Goal: Information Seeking & Learning: Find contact information

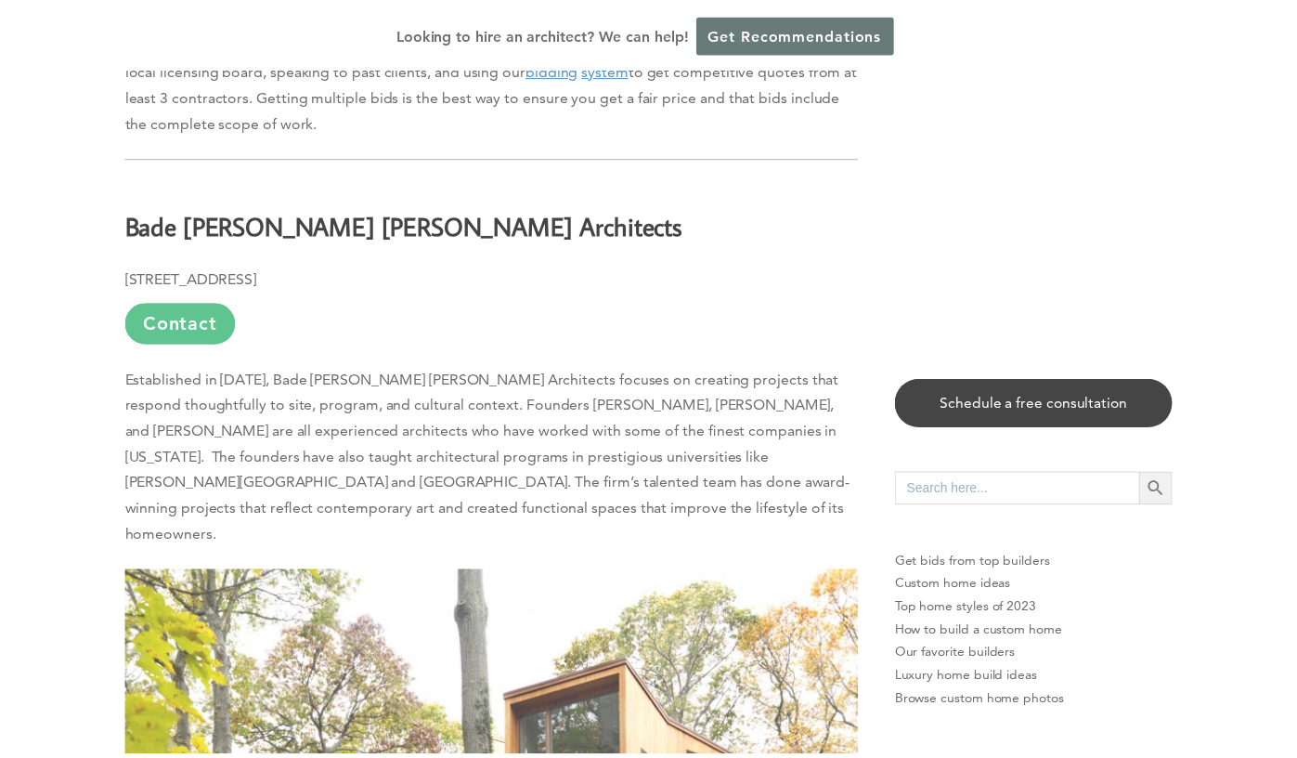
scroll to position [1764, 0]
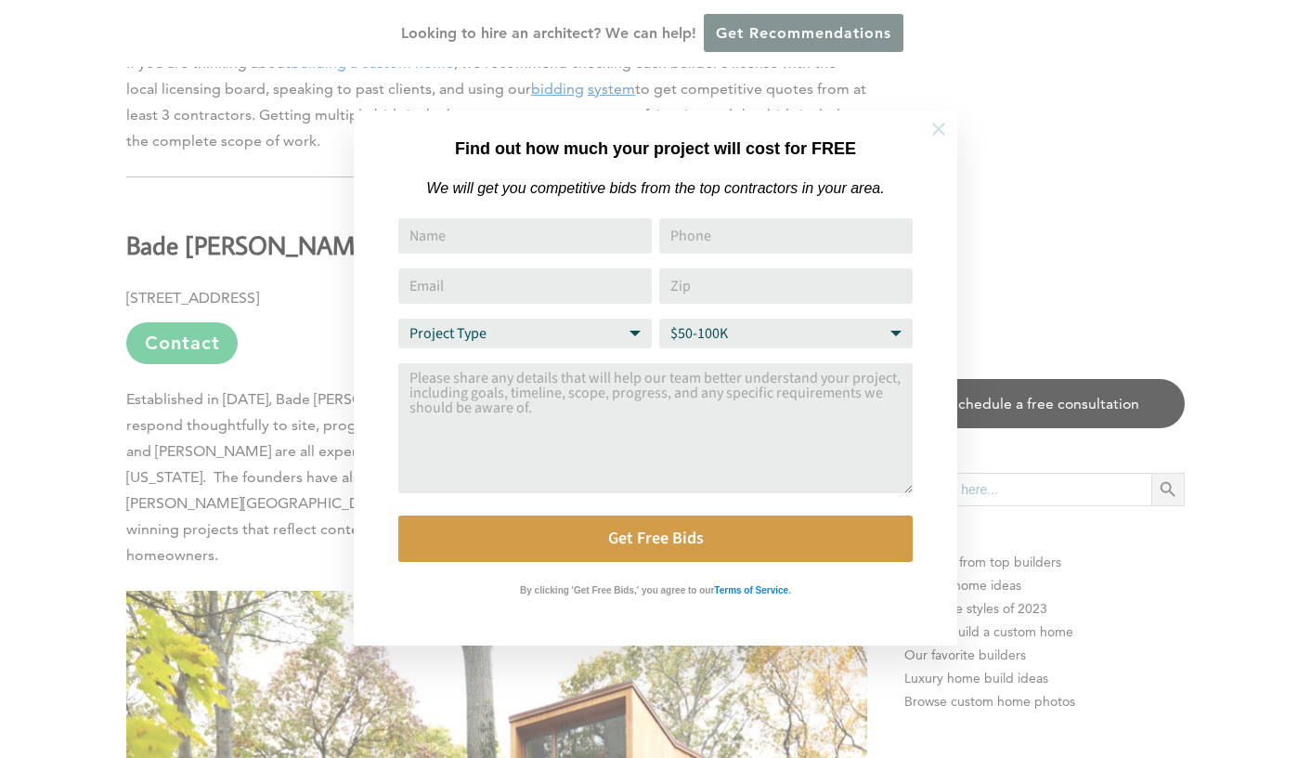
click at [942, 129] on icon at bounding box center [938, 129] width 20 height 20
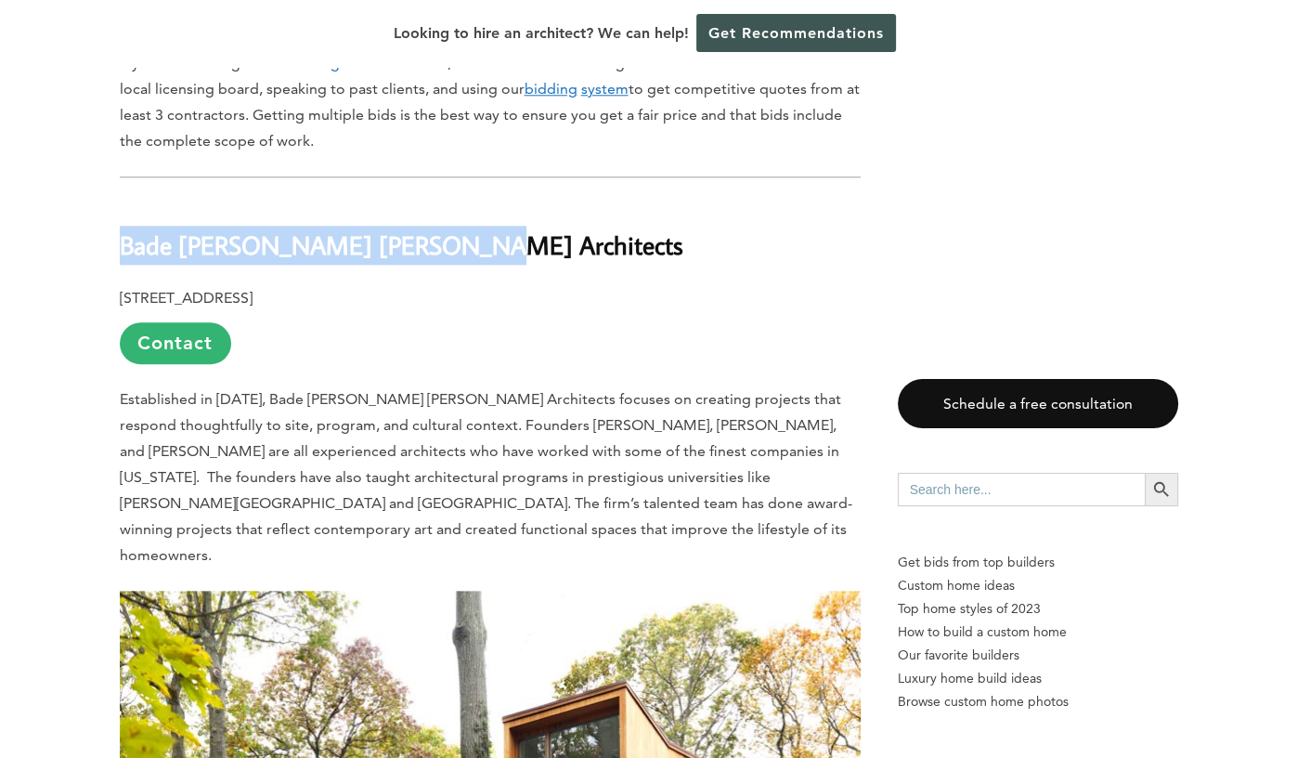
drag, startPoint x: 466, startPoint y: 248, endPoint x: 113, endPoint y: 250, distance: 352.8
copy h2 "Bade [PERSON_NAME] [PERSON_NAME] Architects"
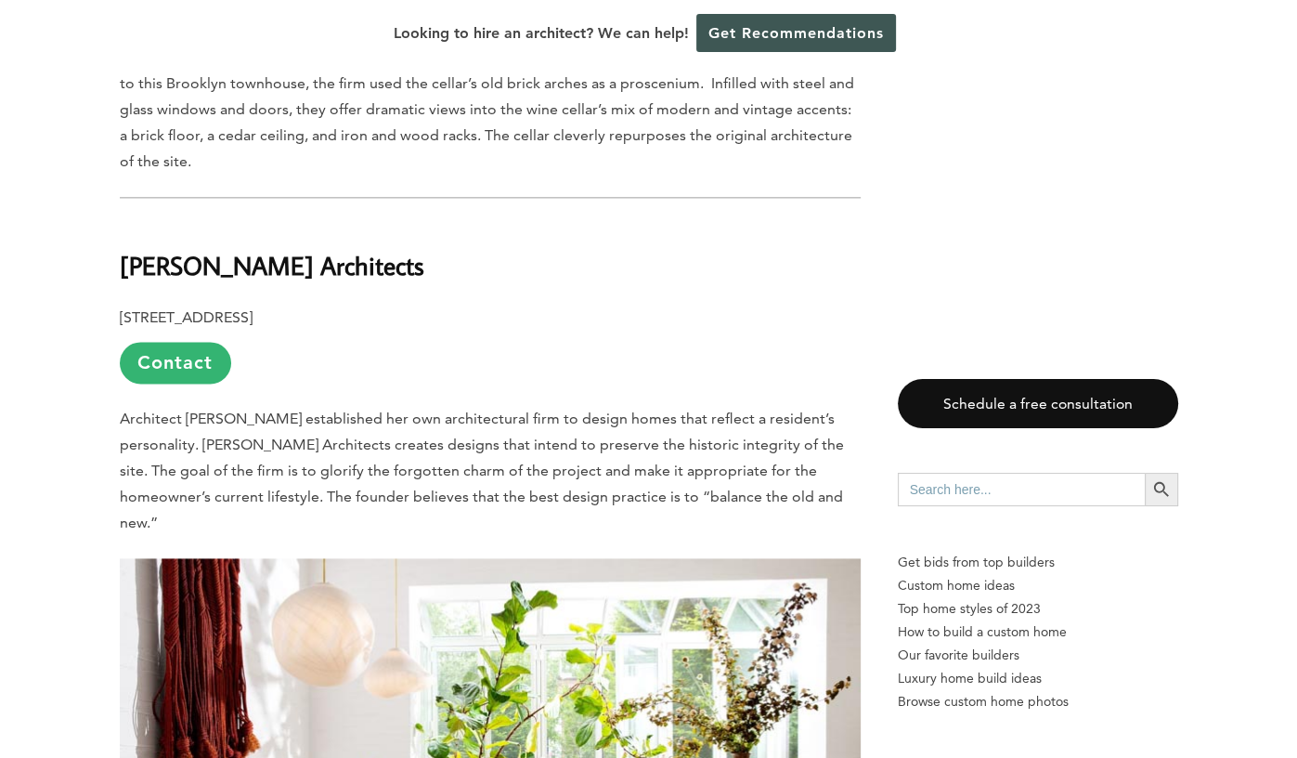
scroll to position [8541, 0]
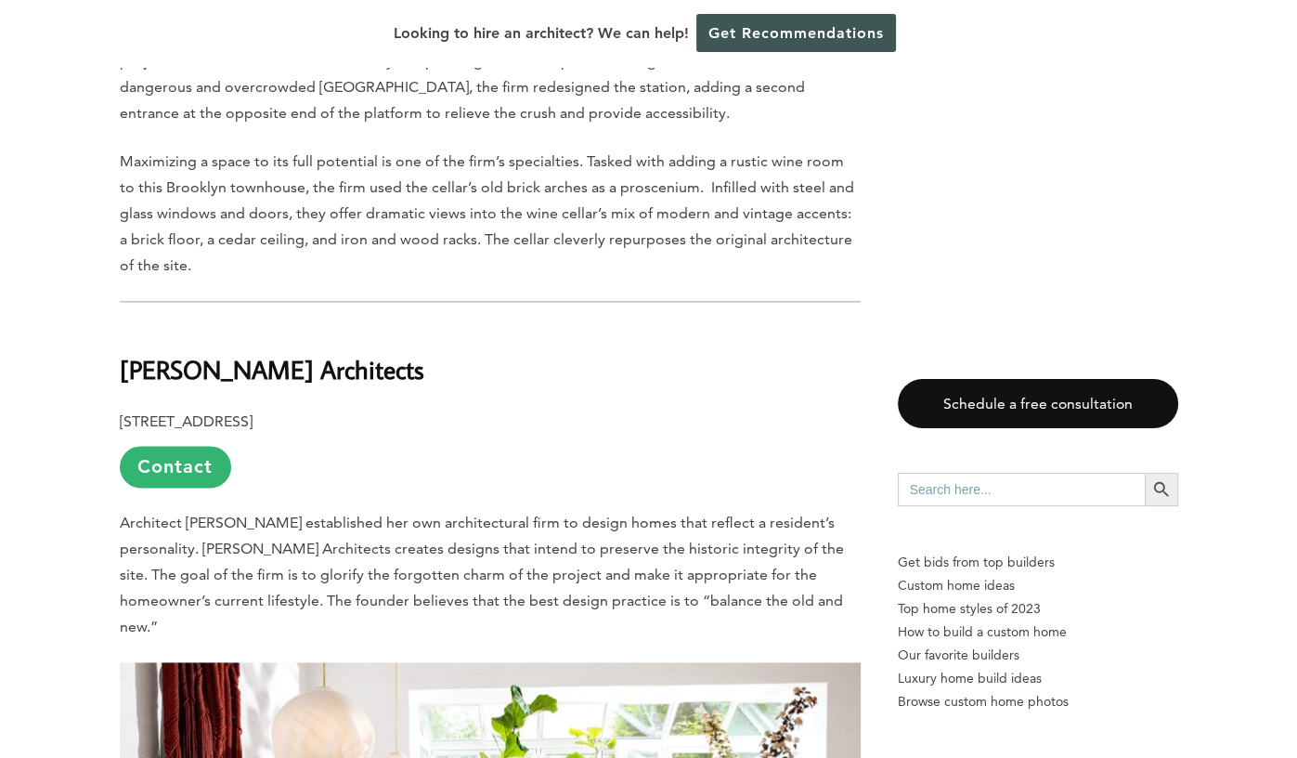
drag, startPoint x: 408, startPoint y: 267, endPoint x: 156, endPoint y: 264, distance: 251.6
click at [156, 353] on b "[PERSON_NAME] Architects" at bounding box center [272, 369] width 304 height 32
drag, startPoint x: 513, startPoint y: 278, endPoint x: 484, endPoint y: 291, distance: 32.8
click at [513, 324] on h2 "[PERSON_NAME] Architects" at bounding box center [490, 356] width 741 height 64
drag, startPoint x: 430, startPoint y: 270, endPoint x: 117, endPoint y: 270, distance: 312.9
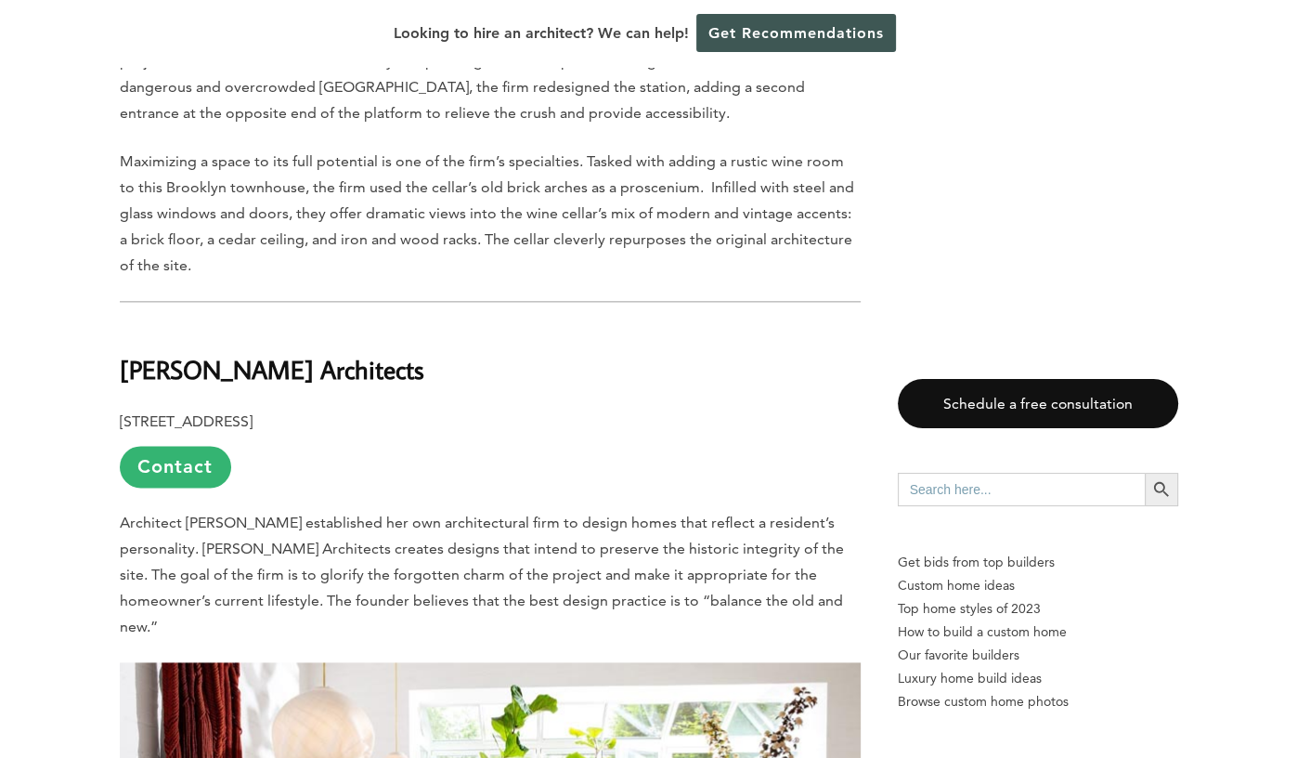
copy b "[PERSON_NAME] Architects"
click at [821, 408] on p "[STREET_ADDRESS] Contact" at bounding box center [490, 447] width 741 height 79
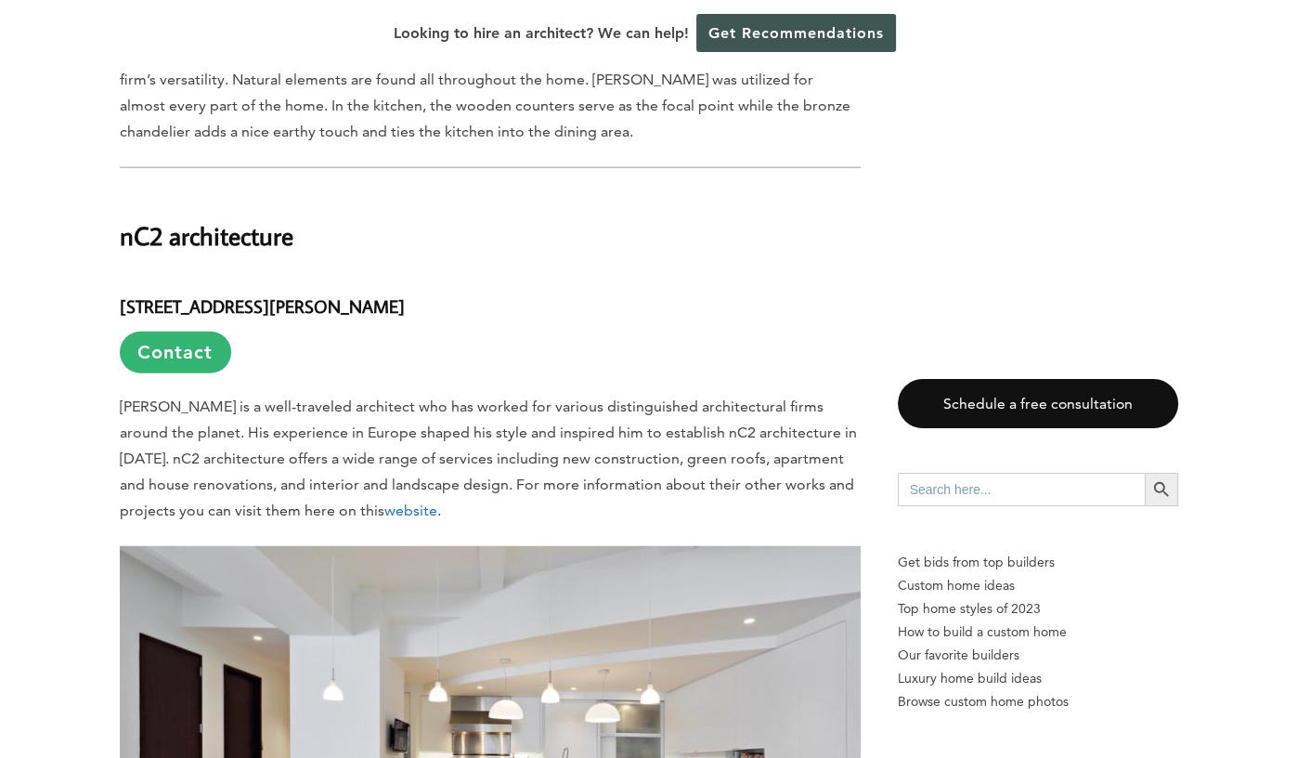
scroll to position [10862, 0]
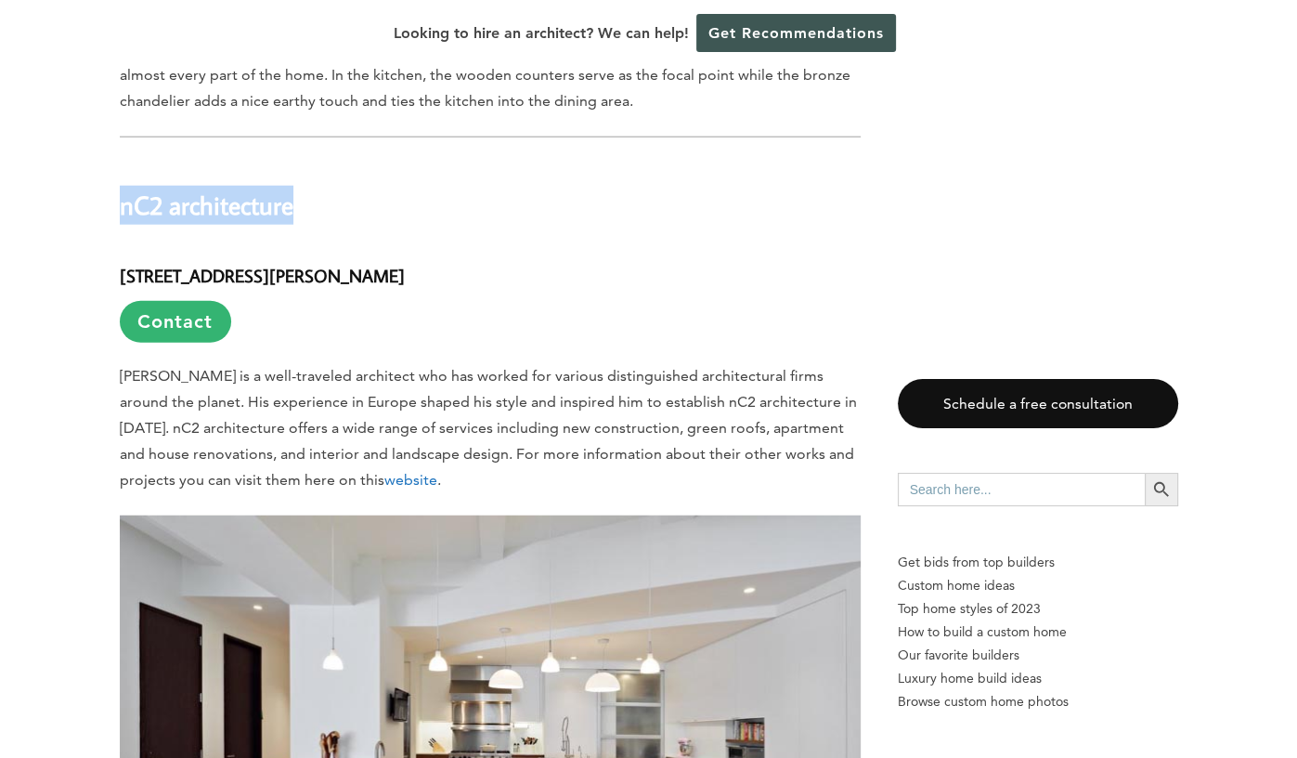
drag, startPoint x: 228, startPoint y: 80, endPoint x: 96, endPoint y: 78, distance: 132.8
click at [96, 78] on div "Last updated on [DATE] 03:06 pm Full of industrial architecture and historic [G…" at bounding box center [649, 723] width 1118 height 20845
copy b "nC2 architecture"
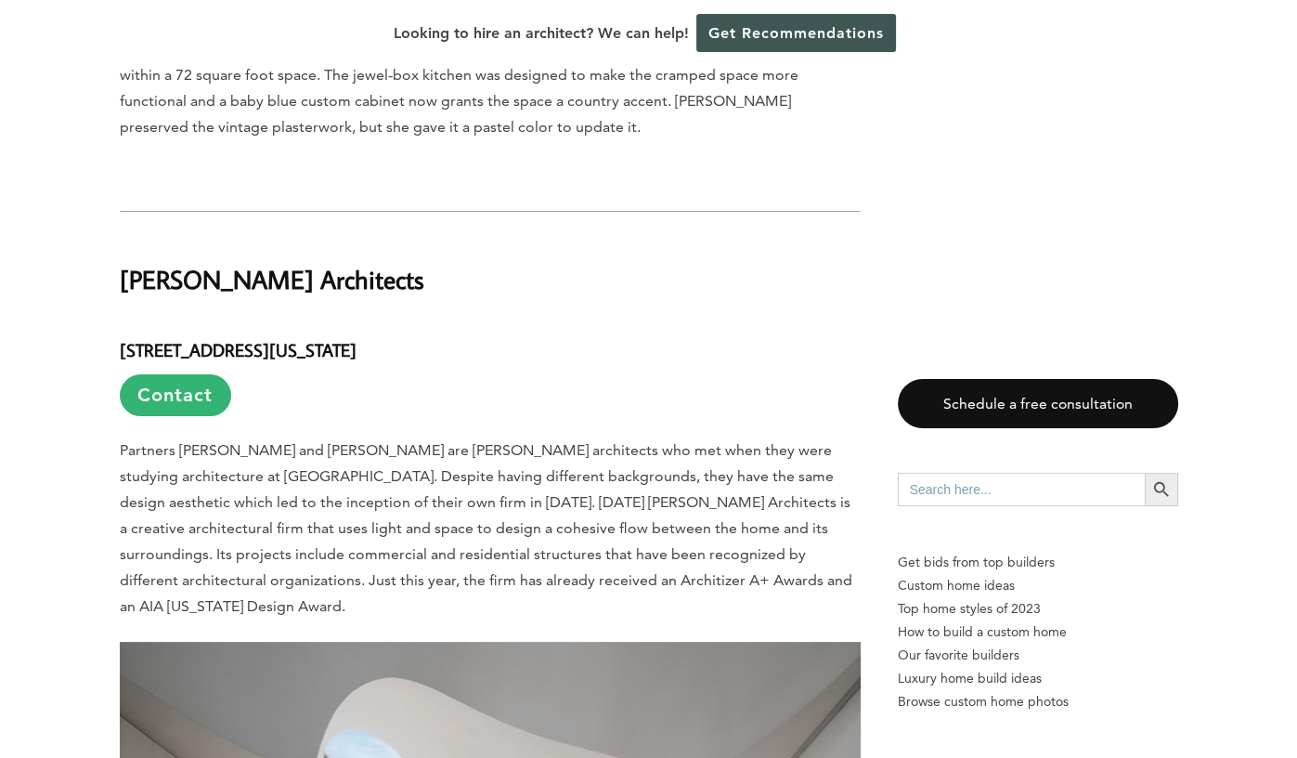
scroll to position [13182, 0]
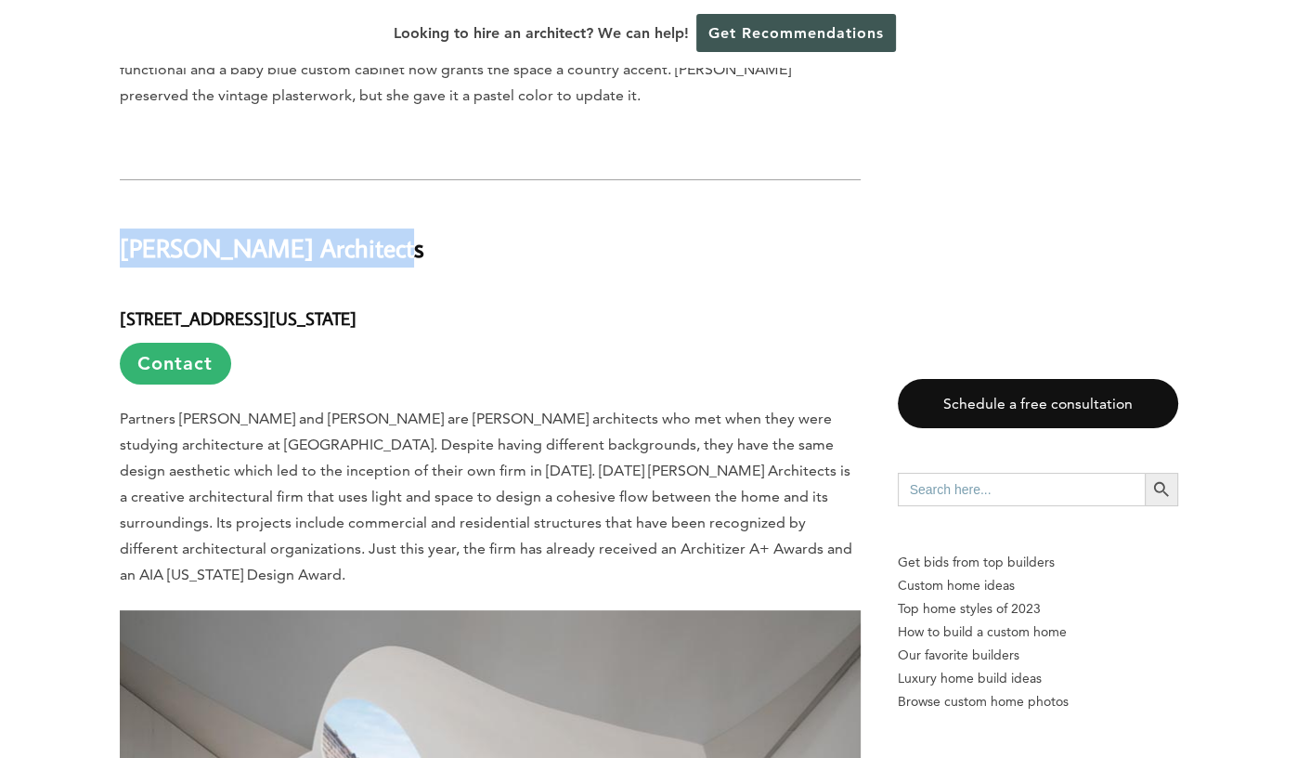
drag, startPoint x: 371, startPoint y: 123, endPoint x: 30, endPoint y: 116, distance: 341.7
copy b "[PERSON_NAME] Architects"
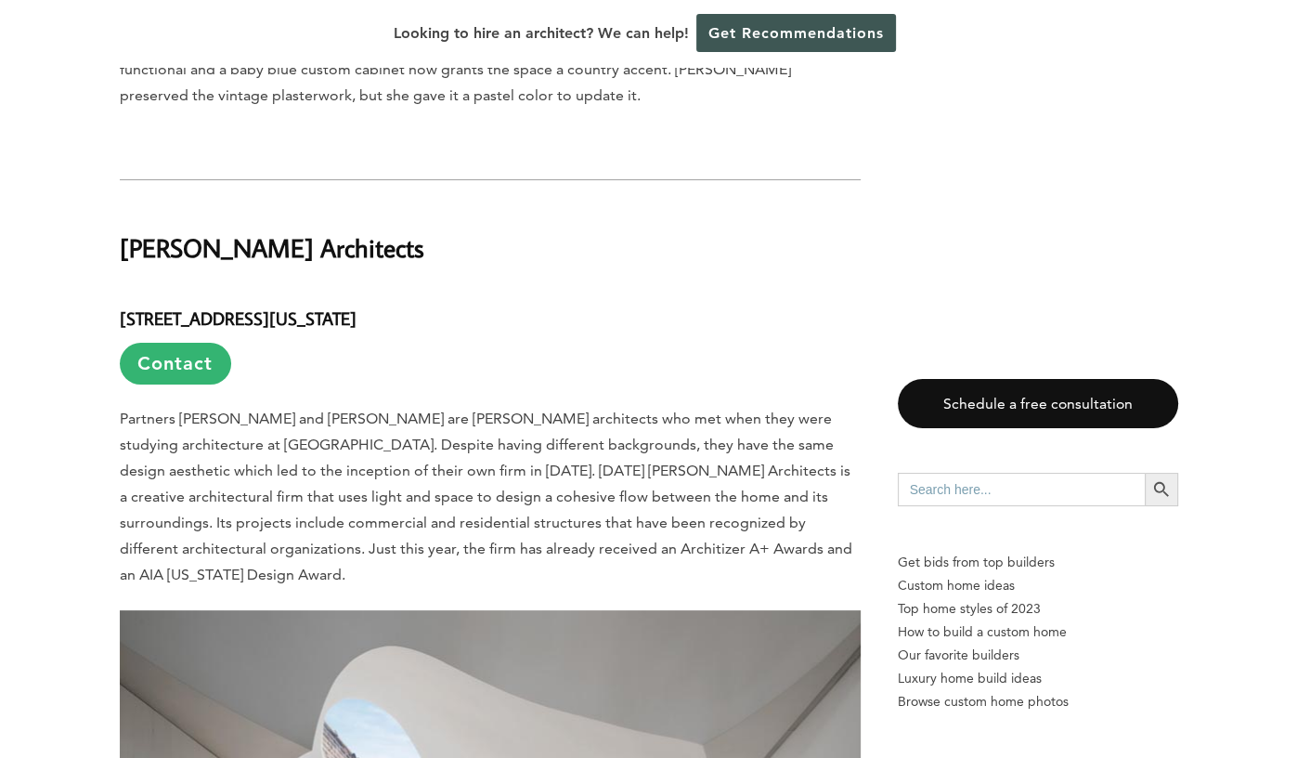
click at [550, 287] on h4 "[STREET_ADDRESS][US_STATE] Contact" at bounding box center [490, 335] width 741 height 97
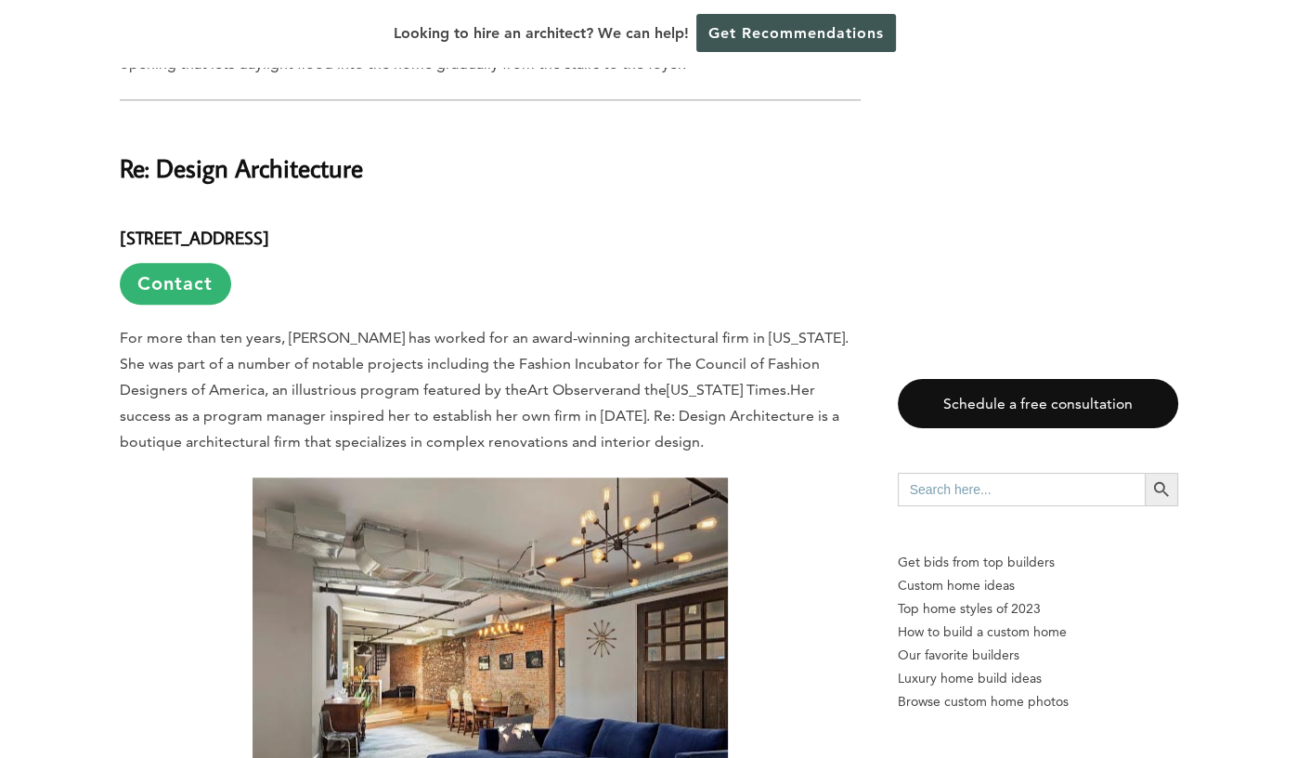
scroll to position [14296, 0]
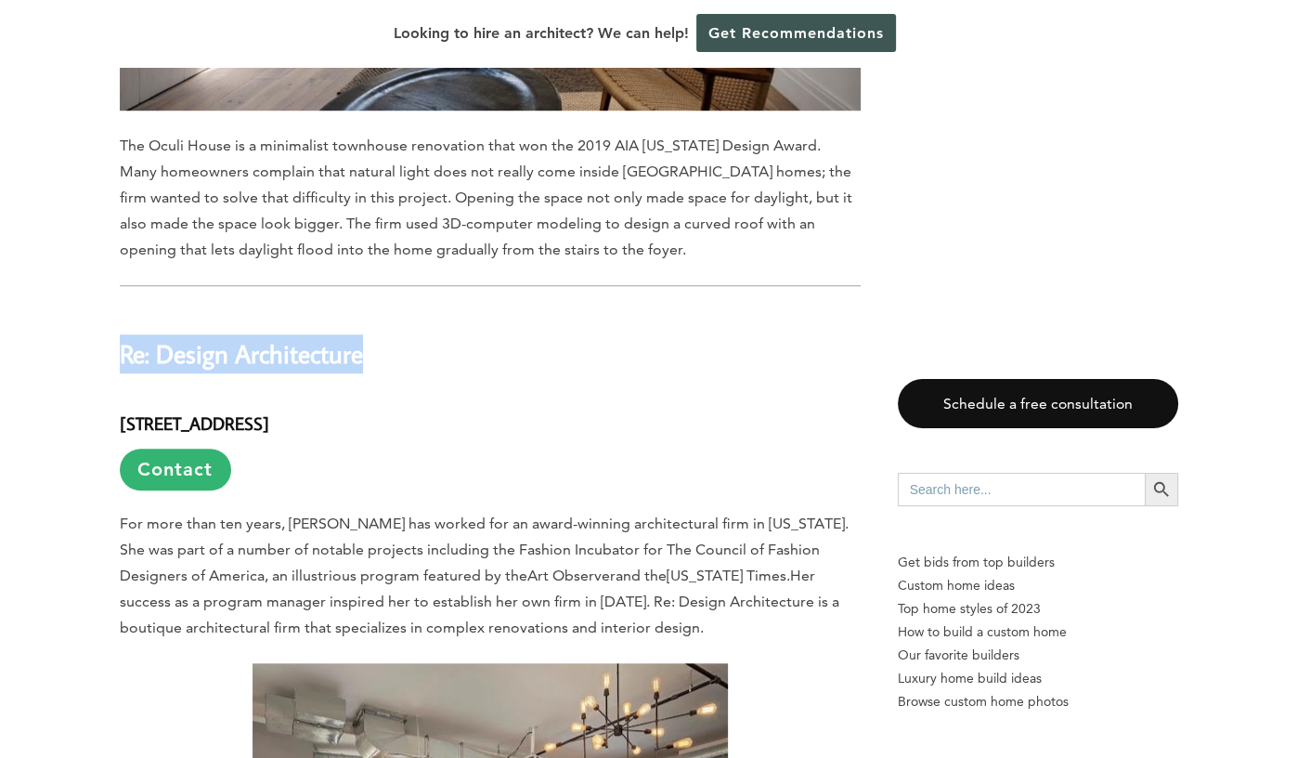
drag, startPoint x: 382, startPoint y: 198, endPoint x: 80, endPoint y: 197, distance: 301.7
copy b "Re: Design Architecture"
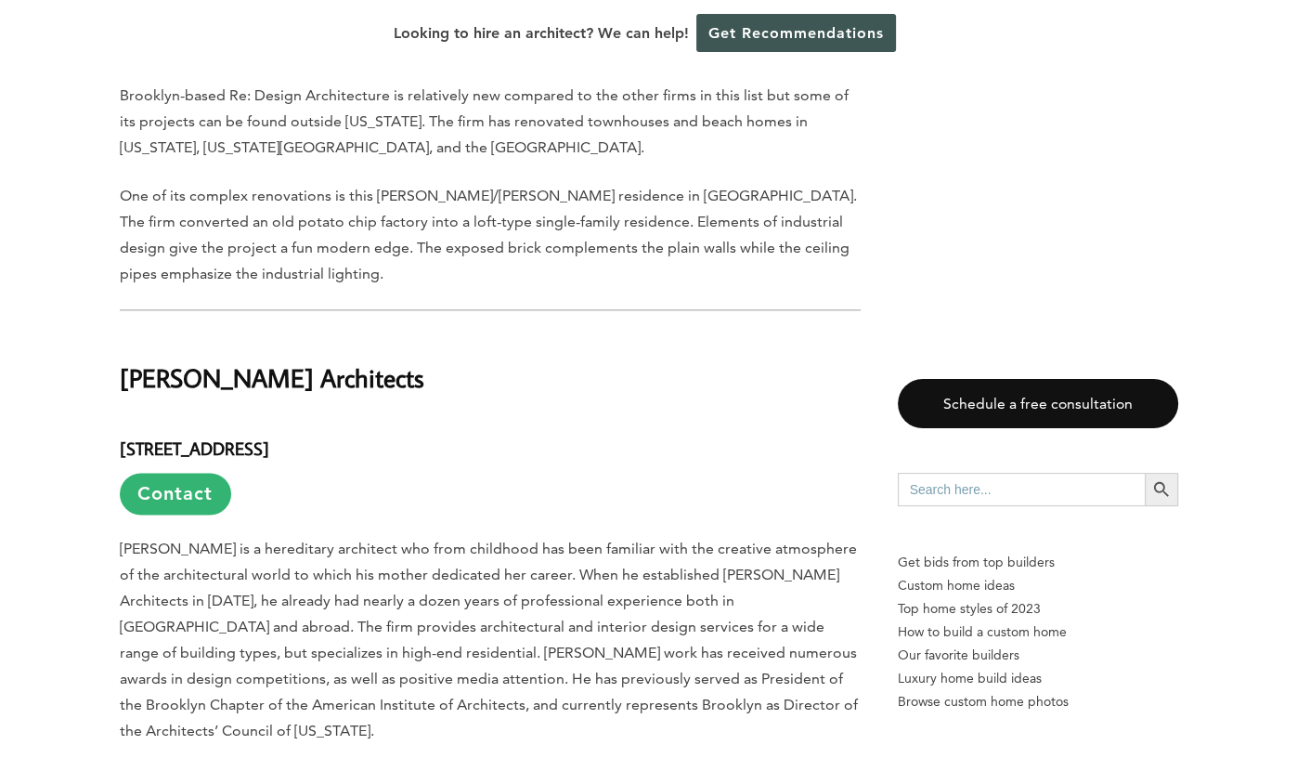
scroll to position [15132, 0]
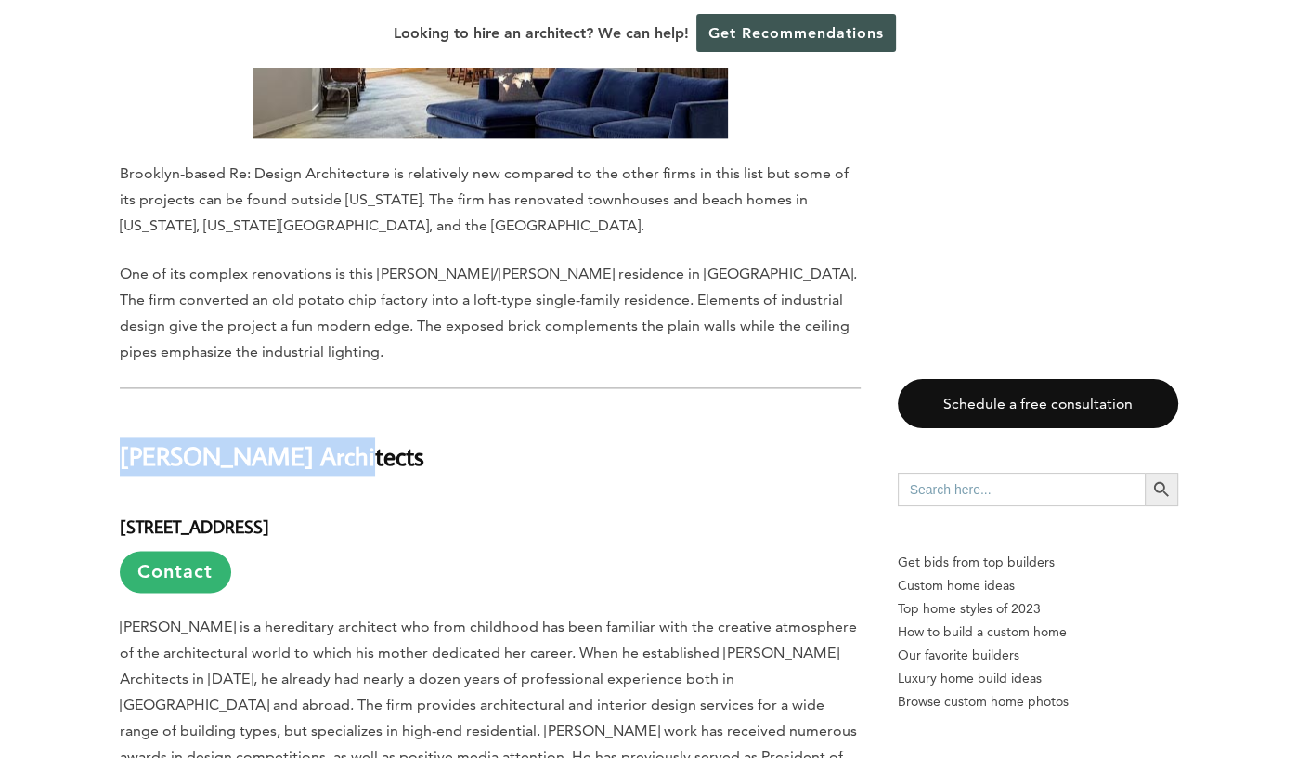
drag, startPoint x: 338, startPoint y: 304, endPoint x: 74, endPoint y: 316, distance: 263.9
copy b "[PERSON_NAME] Architects"
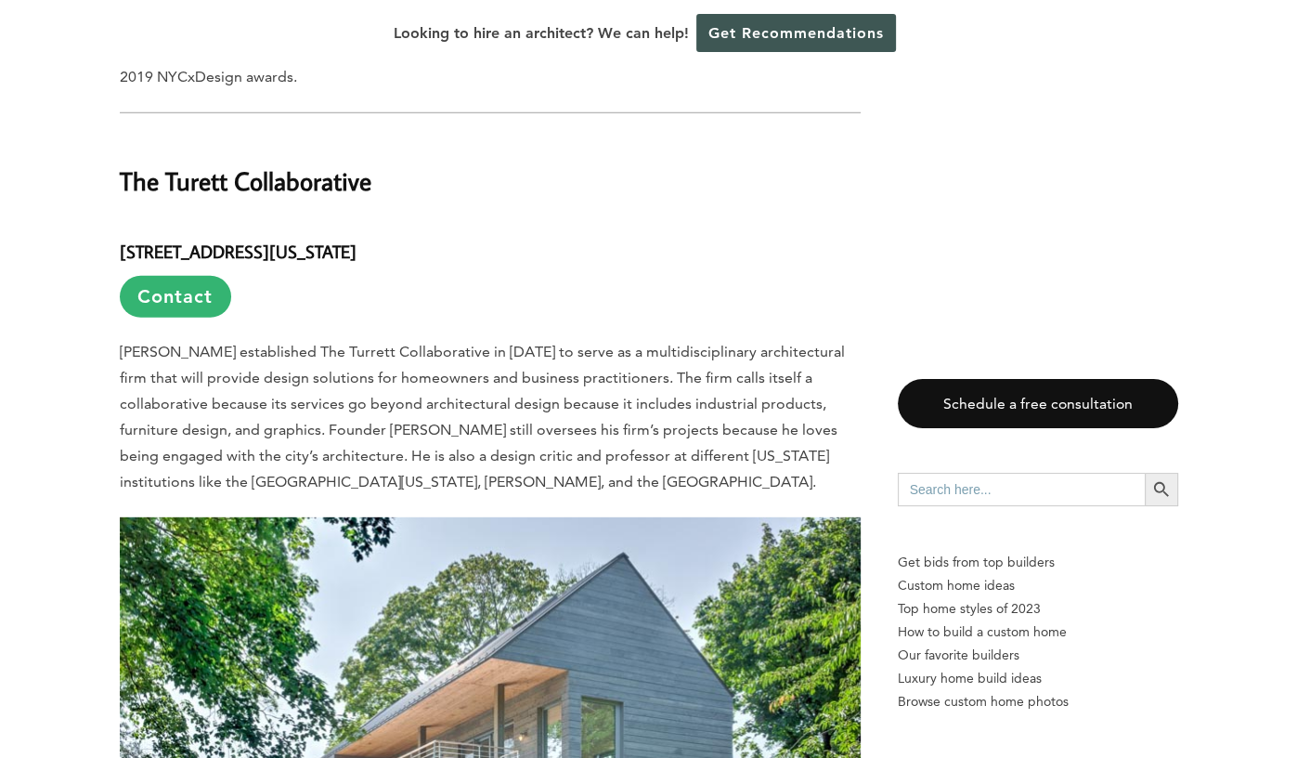
scroll to position [17267, 0]
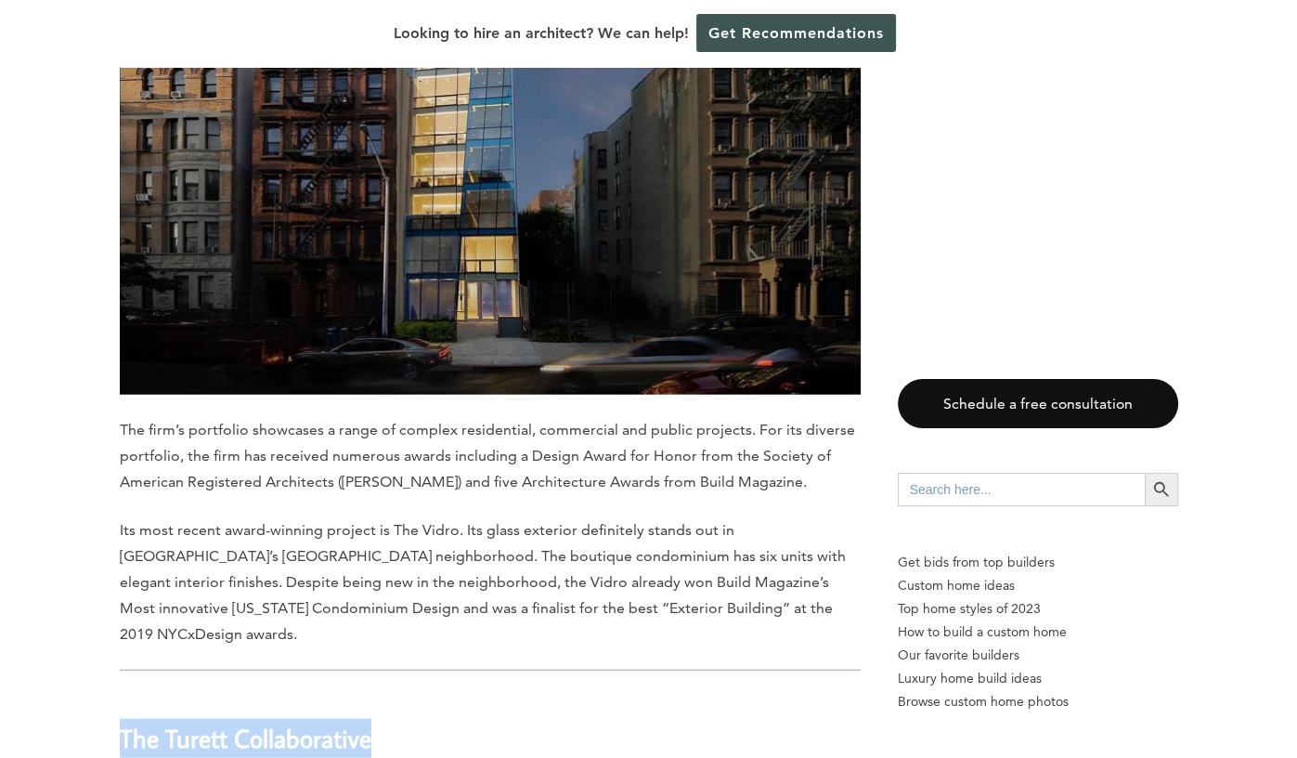
drag, startPoint x: 442, startPoint y: 537, endPoint x: 112, endPoint y: 517, distance: 330.1
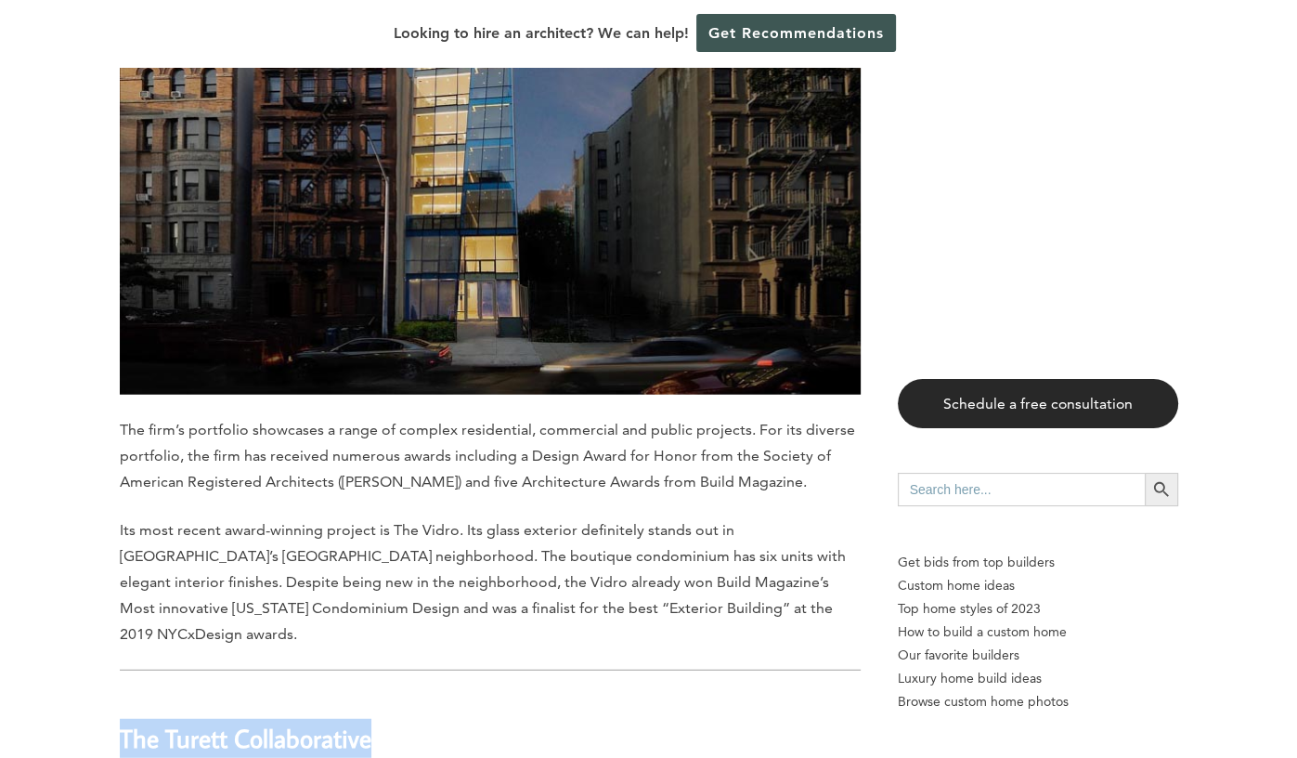
copy b "The Turett Collaborative"
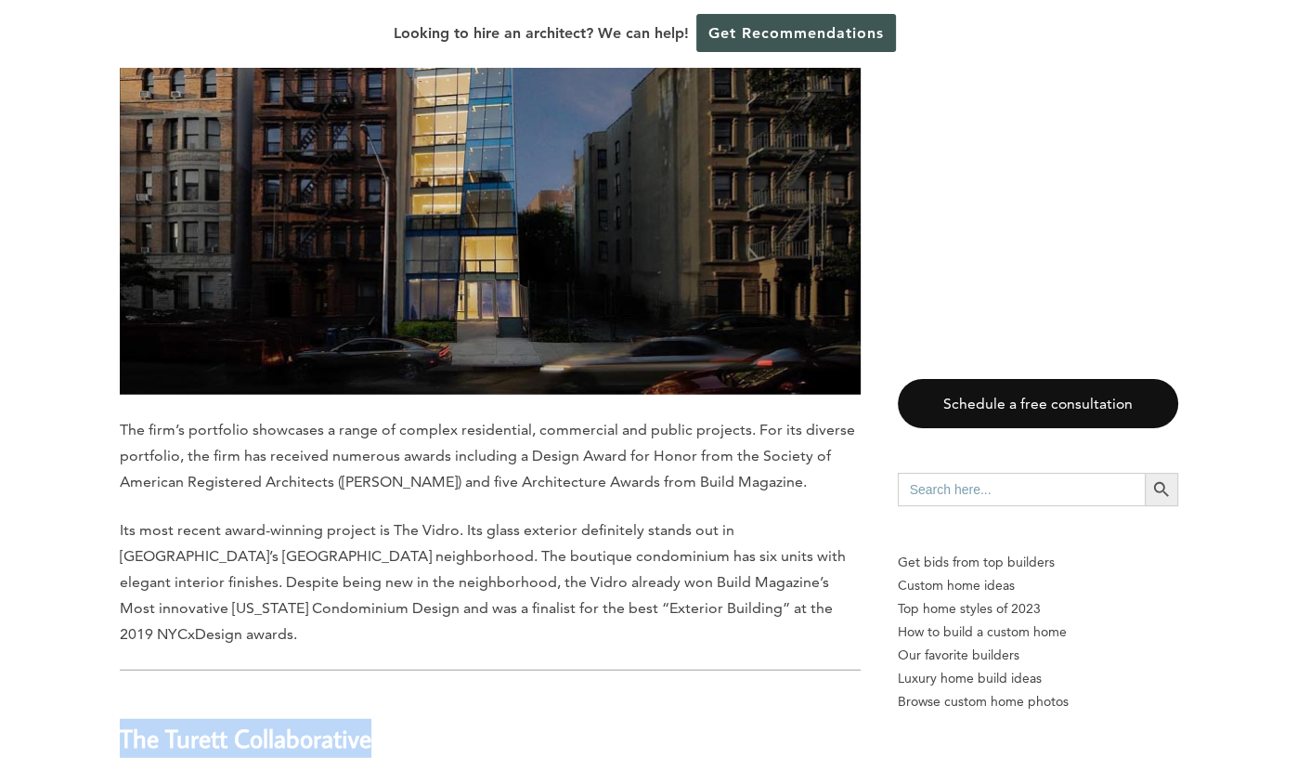
click at [616, 693] on h2 "The Turett Collaborative" at bounding box center [490, 725] width 741 height 64
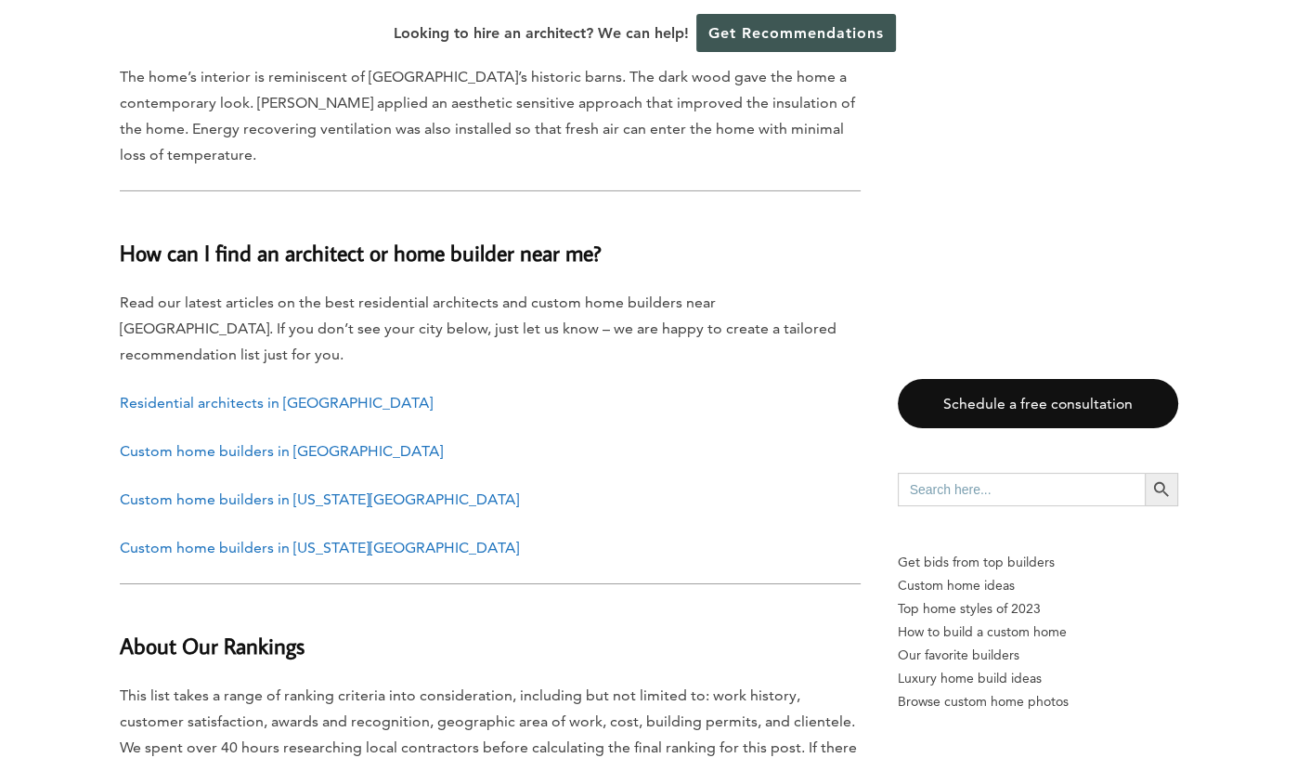
scroll to position [19124, 0]
